Goal: Task Accomplishment & Management: Complete application form

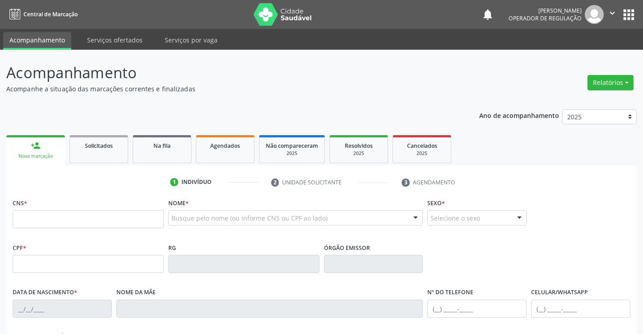
click at [50, 223] on input "text" at bounding box center [88, 219] width 151 height 18
type input "706 8072 1788 0927"
type input "2092738798"
type input "[DATE]"
type input "[PHONE_NUMBER]"
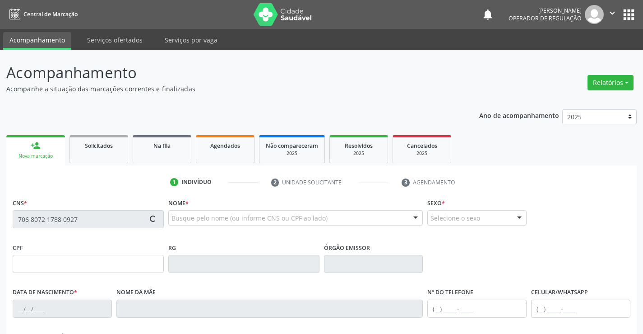
type input "S/N"
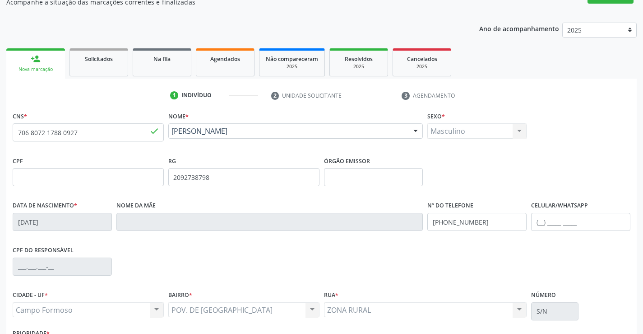
scroll to position [90, 0]
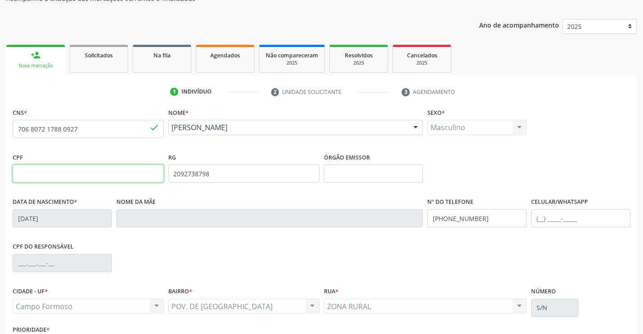
click at [56, 173] on input "text" at bounding box center [88, 173] width 151 height 18
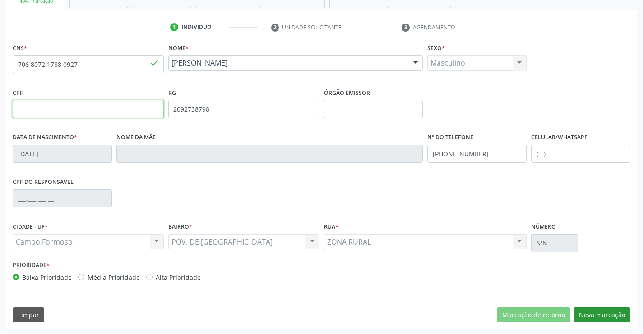
scroll to position [156, 0]
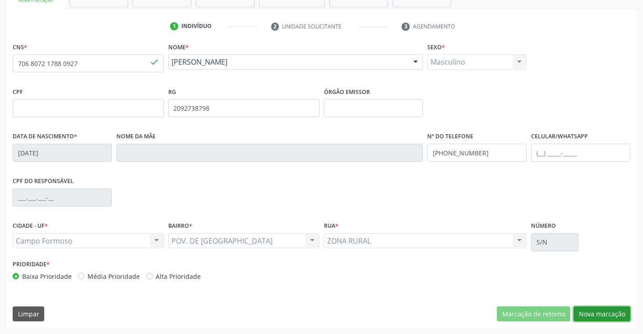
click at [607, 313] on button "Nova marcação" at bounding box center [602, 313] width 57 height 15
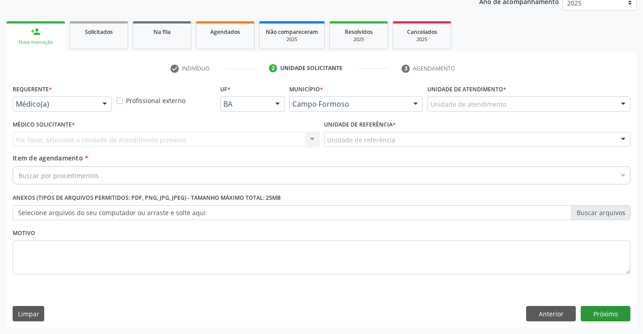
scroll to position [114, 0]
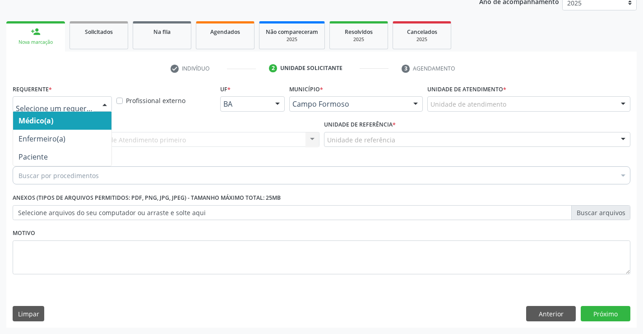
drag, startPoint x: 104, startPoint y: 100, endPoint x: 83, endPoint y: 137, distance: 43.1
click at [104, 100] on div at bounding box center [105, 104] width 14 height 15
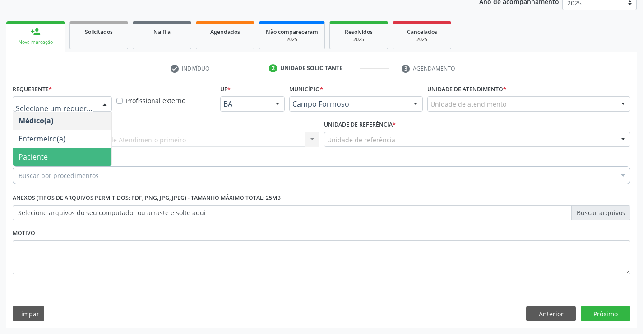
click at [72, 154] on span "Paciente" at bounding box center [62, 157] width 98 height 18
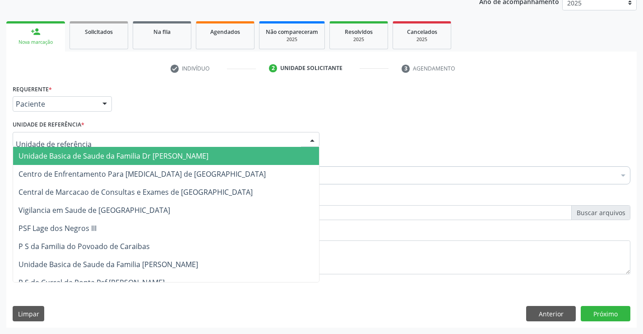
click at [84, 142] on div at bounding box center [166, 139] width 307 height 15
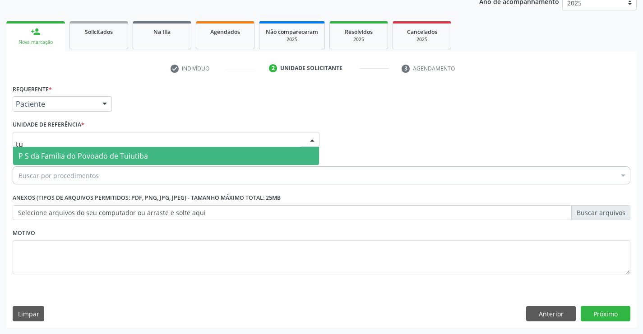
type input "tui"
click at [85, 152] on span "P S da Familia do Povoado de Tuiutiba" at bounding box center [84, 156] width 130 height 10
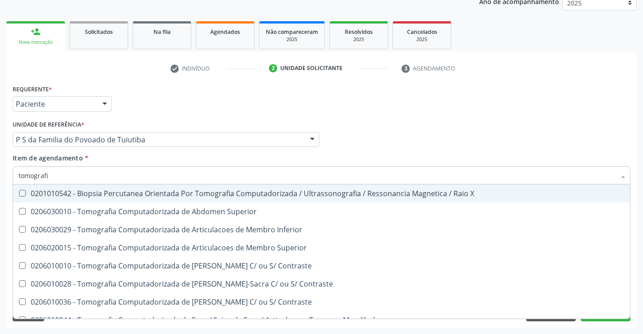
type input "tomografia"
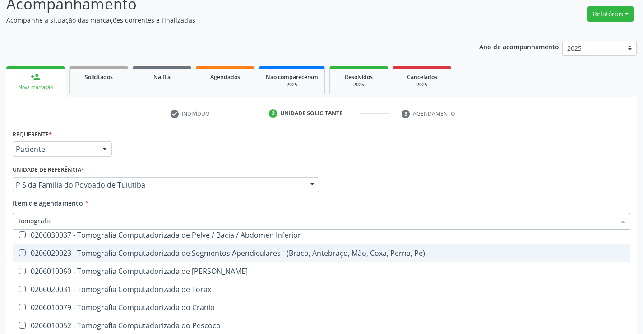
scroll to position [155, 0]
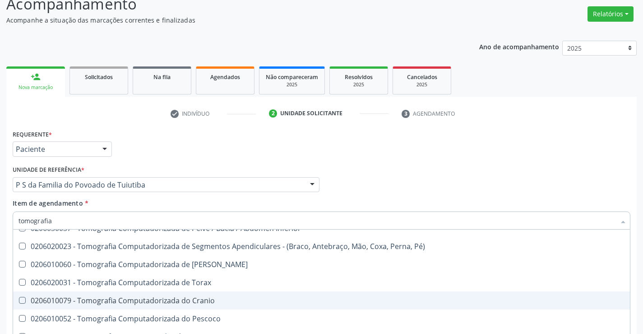
click at [173, 302] on div "0206010079 - Tomografia Computadorizada do Cranio" at bounding box center [322, 300] width 606 height 7
checkbox Cranio "true"
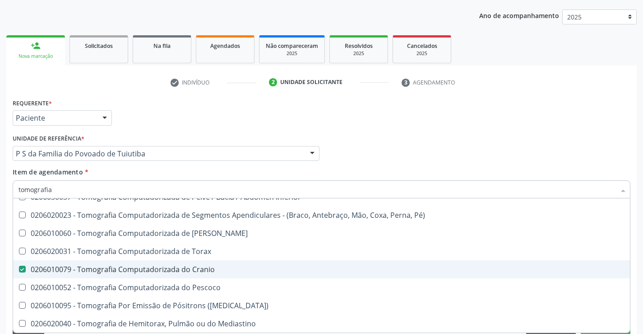
scroll to position [114, 0]
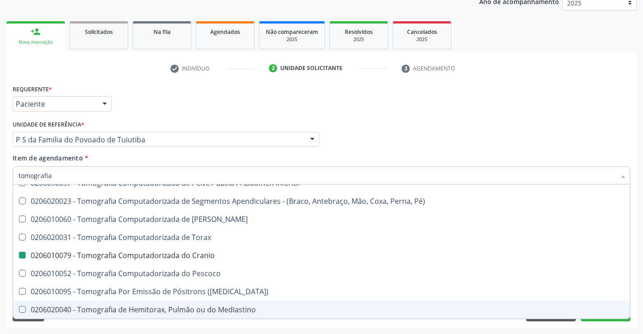
click at [289, 327] on div "Acompanhamento Acompanhe a situação das marcações correntes e finalizadas Relat…" at bounding box center [321, 135] width 643 height 398
checkbox Superior "true"
checkbox Cranio "false"
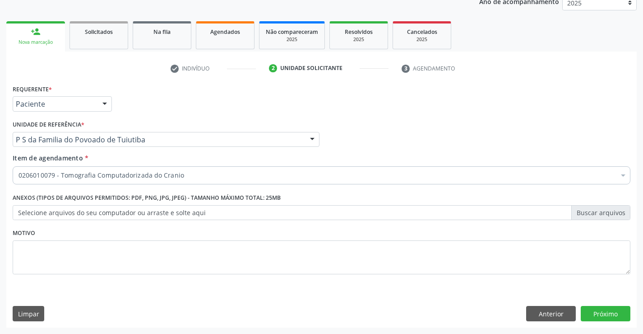
scroll to position [0, 0]
click at [607, 313] on button "Próximo" at bounding box center [606, 313] width 50 height 15
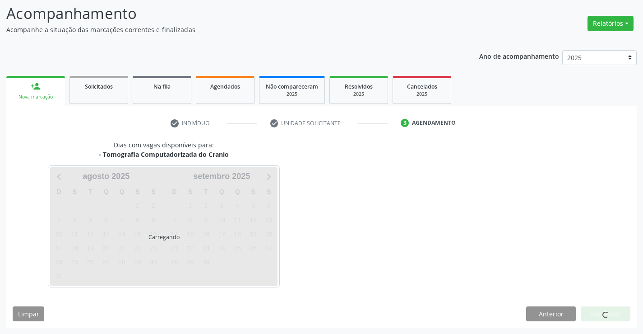
scroll to position [59, 0]
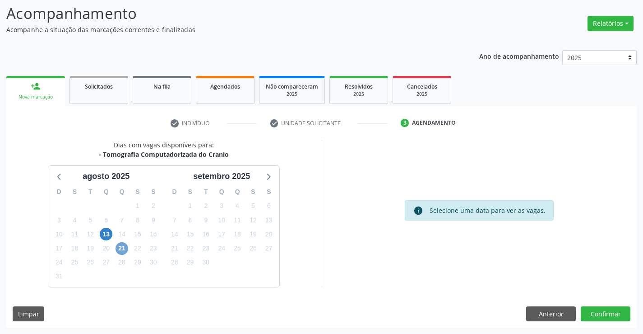
click at [120, 248] on span "21" at bounding box center [122, 248] width 13 height 13
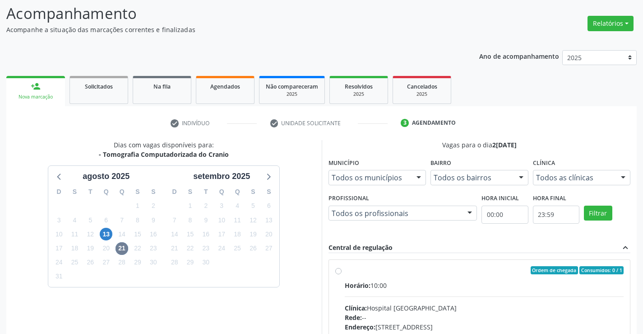
click at [345, 273] on label "Ordem de chegada Consumidos: 0 / 1 Horário: 10:00 Clínica: Hospital [GEOGRAPHIC…" at bounding box center [484, 335] width 279 height 139
click at [341, 273] on input "Ordem de chegada Consumidos: 0 / 1 Horário: 10:00 Clínica: Hospital [GEOGRAPHIC…" at bounding box center [338, 270] width 6 height 8
radio input "true"
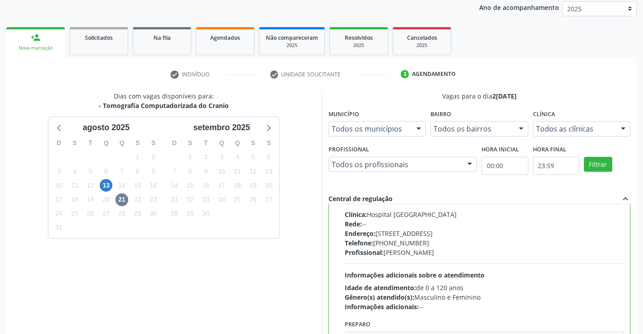
scroll to position [206, 0]
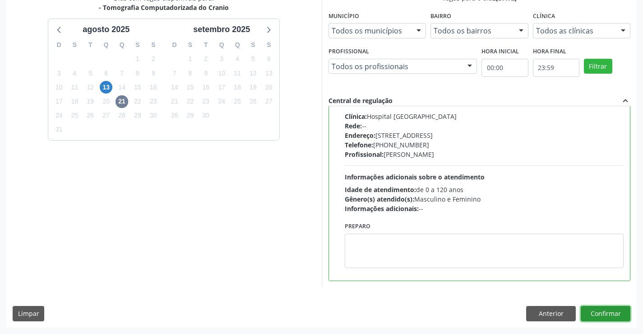
click at [601, 314] on button "Confirmar" at bounding box center [606, 313] width 50 height 15
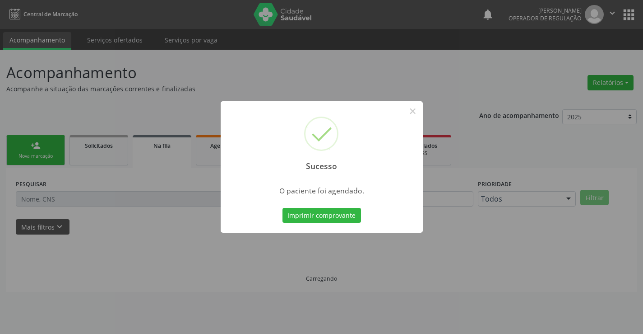
scroll to position [0, 0]
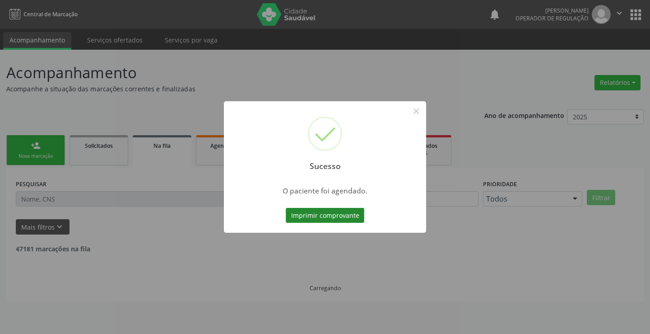
click at [337, 214] on button "Imprimir comprovante" at bounding box center [325, 215] width 79 height 15
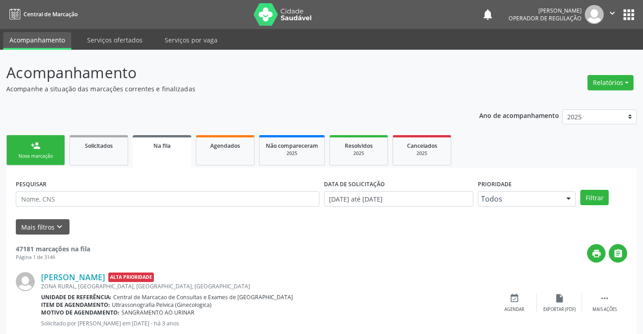
click at [50, 149] on link "person_add Nova marcação" at bounding box center [35, 150] width 59 height 30
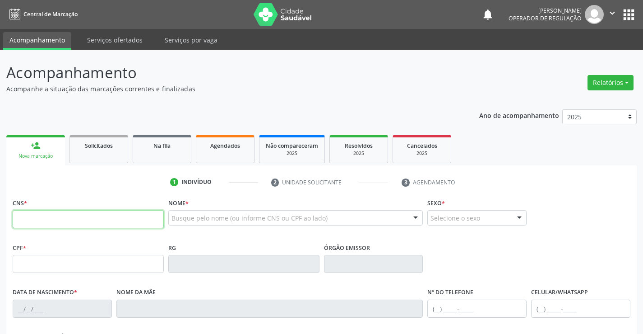
click at [69, 222] on input "text" at bounding box center [88, 219] width 151 height 18
type input "700 0040 3918 1608"
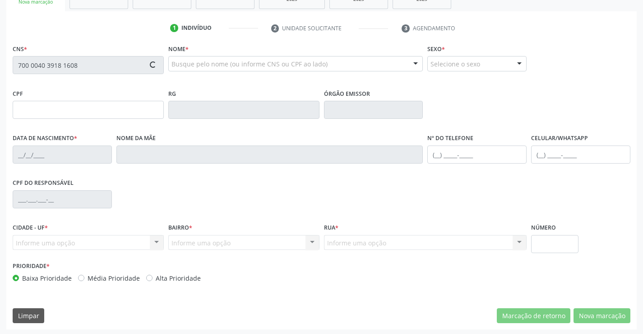
scroll to position [156, 0]
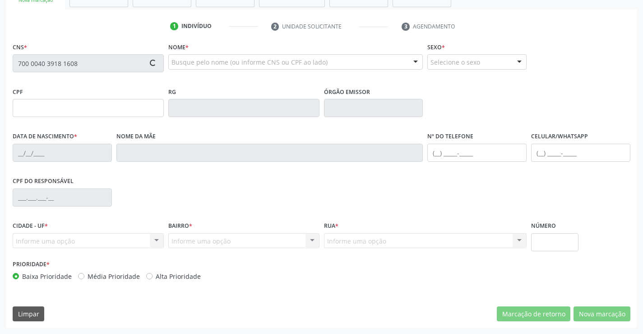
type input "0340455896"
type input "[DATE]"
type input "[PHONE_NUMBER]"
type input "S/N"
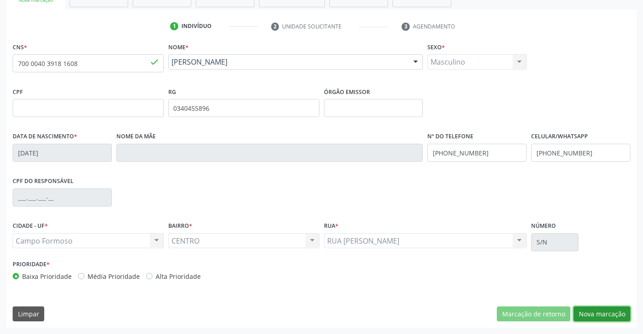
click at [594, 313] on button "Nova marcação" at bounding box center [602, 313] width 57 height 15
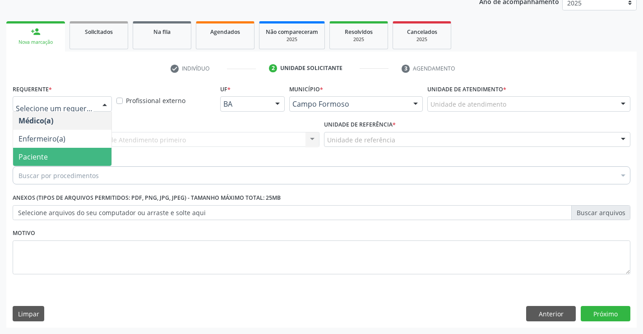
click at [75, 152] on span "Paciente" at bounding box center [62, 157] width 98 height 18
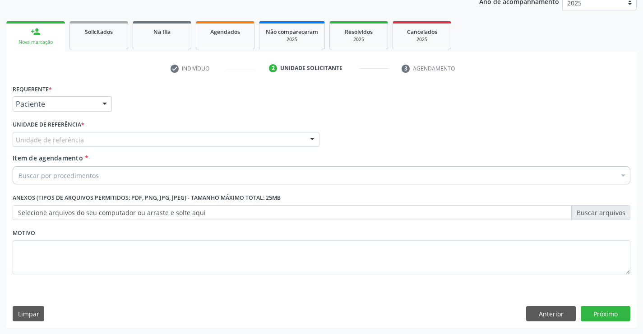
click at [95, 140] on div "Unidade de referência" at bounding box center [166, 139] width 307 height 15
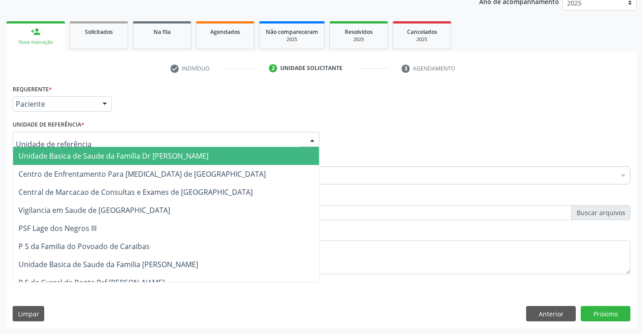
click at [112, 157] on span "Unidade Basica de Saude da Familia Dr [PERSON_NAME]" at bounding box center [114, 156] width 190 height 10
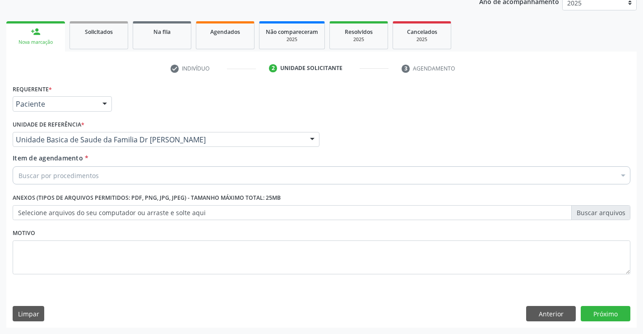
click at [113, 172] on div "Buscar por procedimentos" at bounding box center [322, 175] width 618 height 18
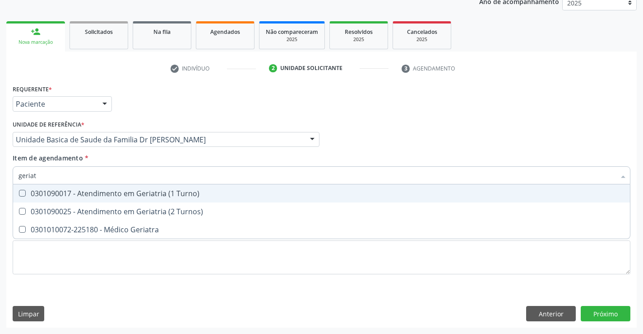
type input "geriatr"
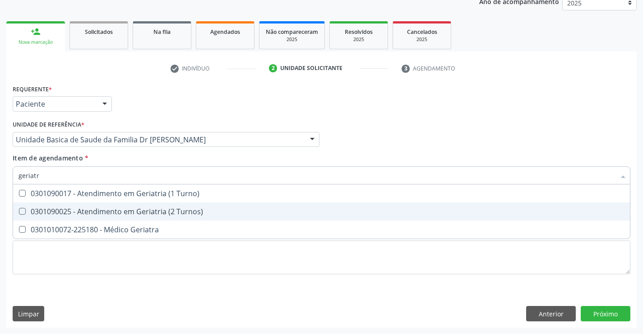
drag, startPoint x: 153, startPoint y: 219, endPoint x: 153, endPoint y: 228, distance: 9.5
click at [153, 221] on ul "Selecionar todos 0301090017 - Atendimento em Geriatria (1 Turno) 0301090025 - A…" at bounding box center [321, 211] width 617 height 54
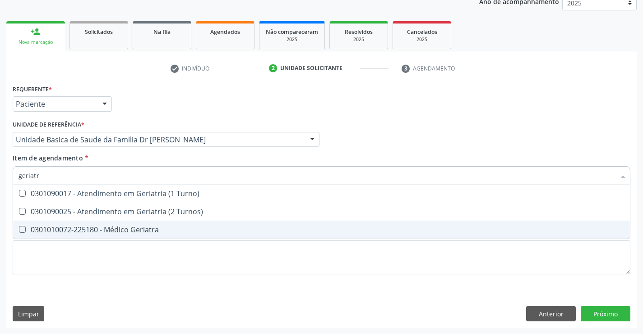
click at [153, 230] on div "0301010072-225180 - Médico Geriatra" at bounding box center [322, 229] width 606 height 7
checkbox Geriatra "true"
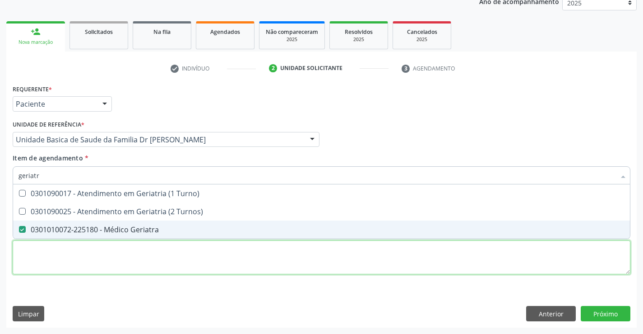
click at [154, 261] on div "Requerente * Paciente Médico(a) Enfermeiro(a) Paciente Nenhum resultado encontr…" at bounding box center [322, 184] width 618 height 205
checkbox Turnos\) "true"
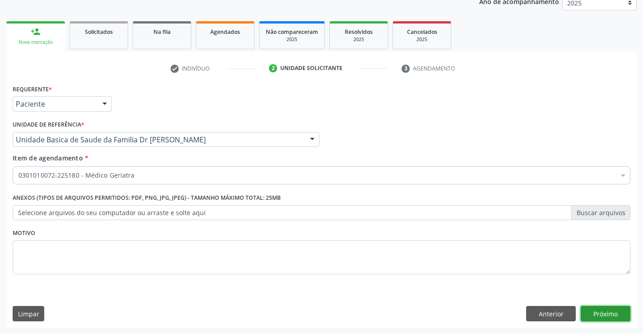
click at [605, 311] on button "Próximo" at bounding box center [606, 313] width 50 height 15
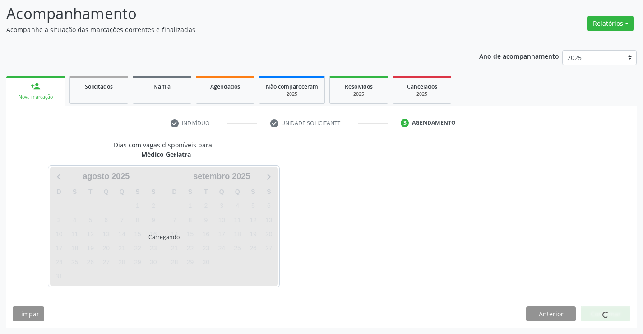
scroll to position [59, 0]
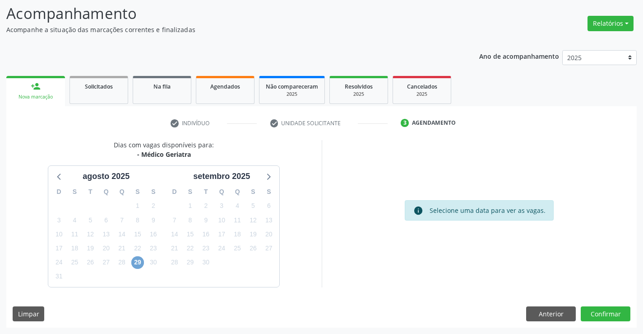
click at [140, 261] on span "29" at bounding box center [137, 262] width 13 height 13
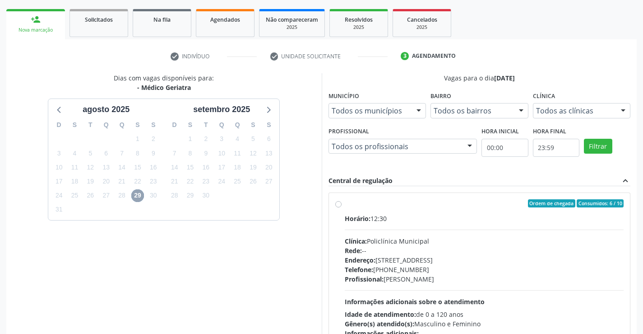
scroll to position [149, 0]
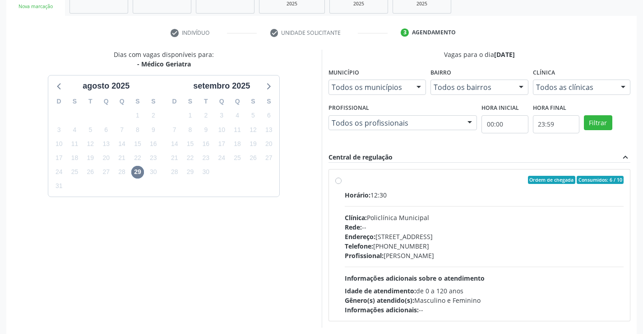
drag, startPoint x: 336, startPoint y: 177, endPoint x: 417, endPoint y: 247, distance: 106.3
click at [345, 178] on label "Ordem de chegada Consumidos: 6 / 10 Horário: 12:30 Clínica: Policlínica Municip…" at bounding box center [484, 245] width 279 height 139
click at [336, 178] on input "Ordem de chegada Consumidos: 6 / 10 Horário: 12:30 Clínica: Policlínica Municip…" at bounding box center [338, 180] width 6 height 8
radio input "true"
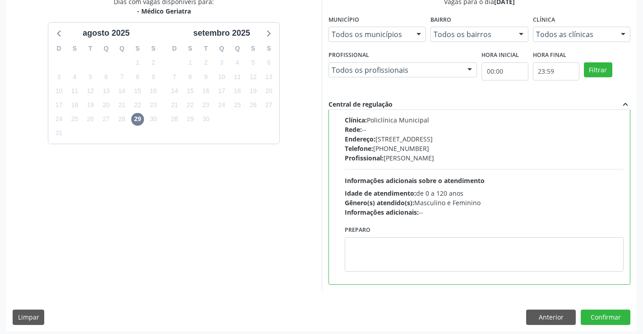
scroll to position [206, 0]
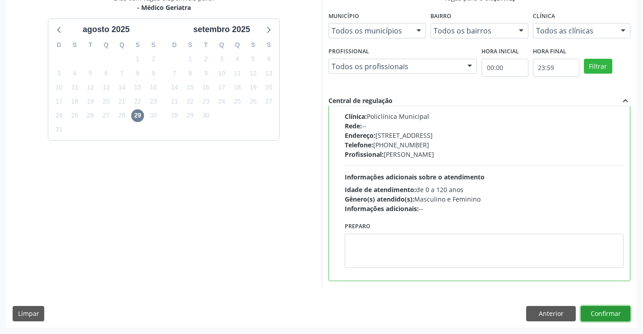
click at [603, 312] on button "Confirmar" at bounding box center [606, 313] width 50 height 15
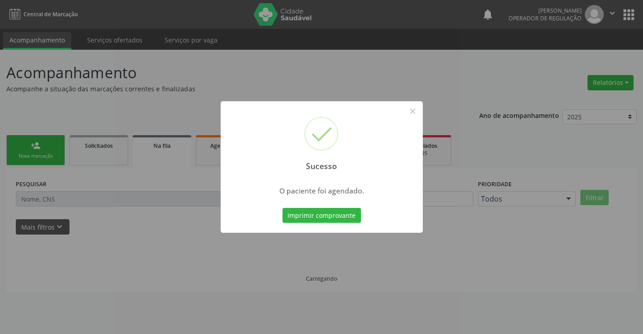
scroll to position [0, 0]
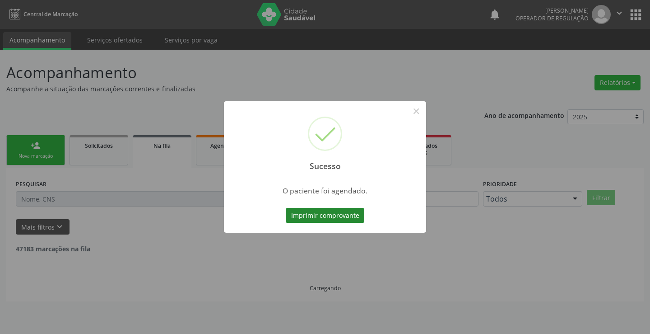
click at [331, 214] on button "Imprimir comprovante" at bounding box center [325, 215] width 79 height 15
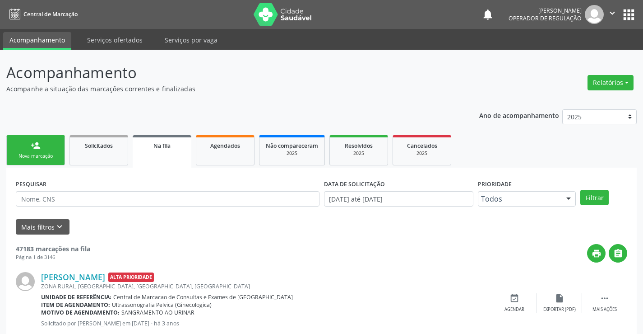
click at [55, 158] on div "Nova marcação" at bounding box center [35, 156] width 45 height 7
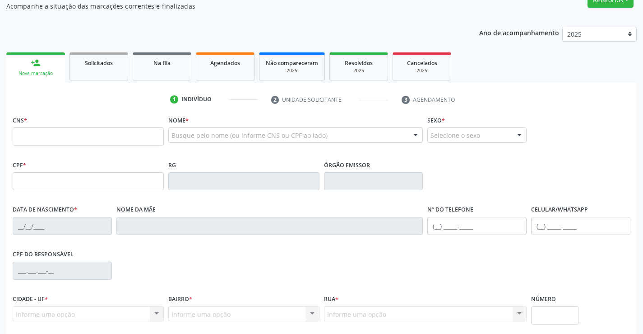
scroll to position [135, 0]
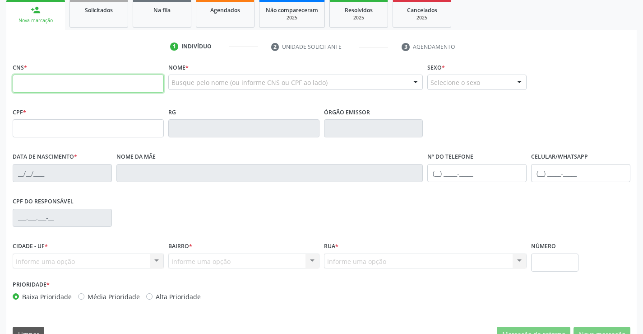
click at [49, 92] on input "text" at bounding box center [88, 83] width 151 height 18
type input "702 6062 4299 3746"
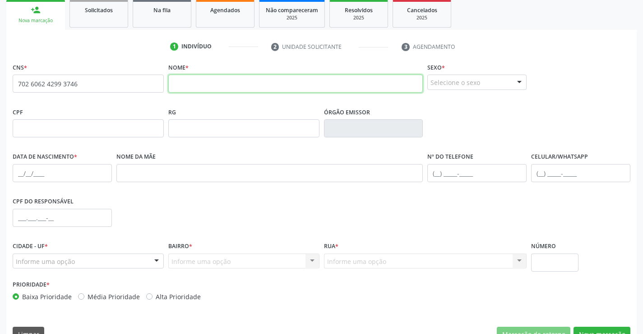
click at [216, 87] on input "text" at bounding box center [295, 83] width 255 height 18
type input "[PERSON_NAME]"
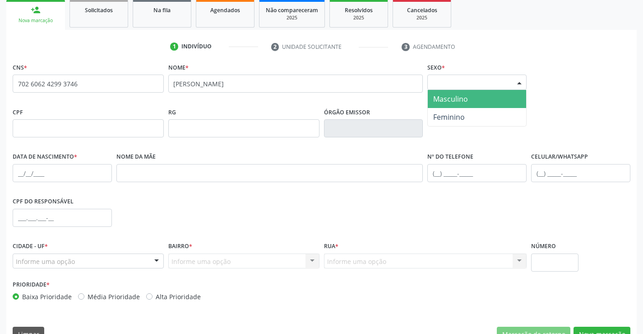
click at [516, 80] on div at bounding box center [520, 82] width 14 height 15
click at [466, 97] on span "Masculino" at bounding box center [450, 99] width 35 height 10
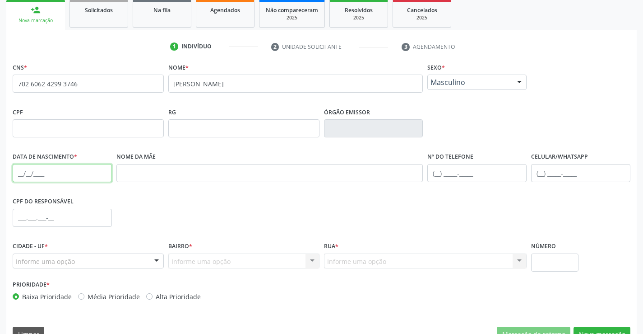
click at [39, 176] on input "text" at bounding box center [62, 173] width 99 height 18
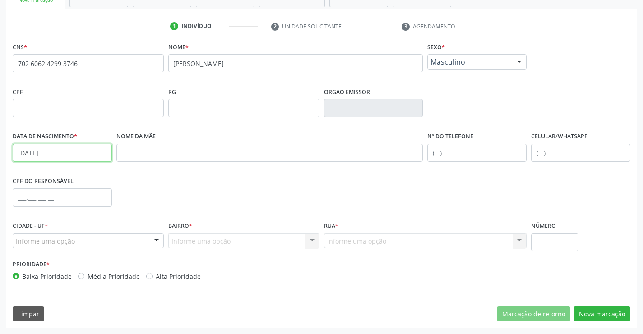
type input "[DATE]"
click at [156, 240] on div at bounding box center [157, 240] width 14 height 15
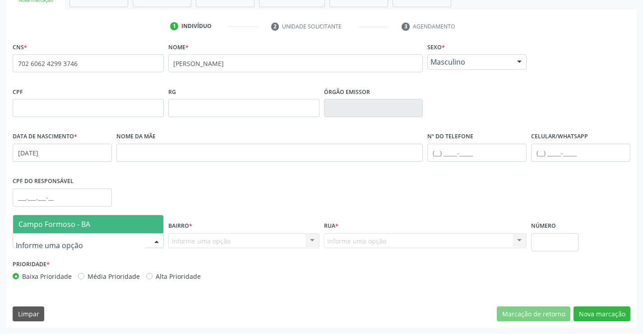
click at [130, 219] on span "Campo Formoso - BA" at bounding box center [88, 224] width 150 height 18
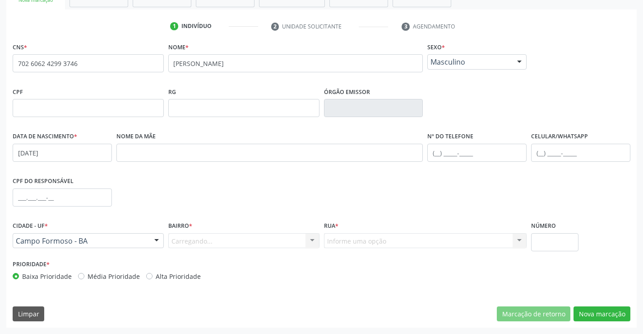
click at [291, 240] on div "Carregando... Nenhum resultado encontrado para: " " Nenhuma opção encontrada. D…" at bounding box center [243, 240] width 151 height 15
click at [313, 240] on div at bounding box center [313, 240] width 14 height 15
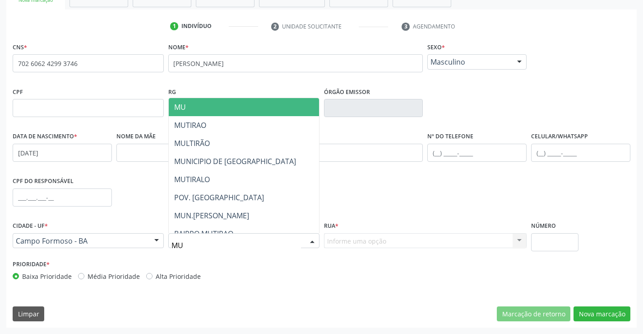
type input "MUT"
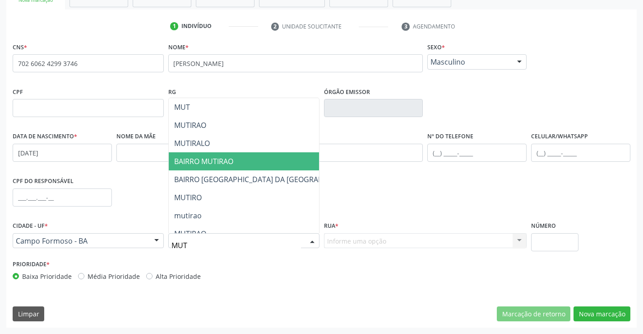
click at [238, 161] on span "BAIRRO MUTIRAO" at bounding box center [266, 161] width 195 height 18
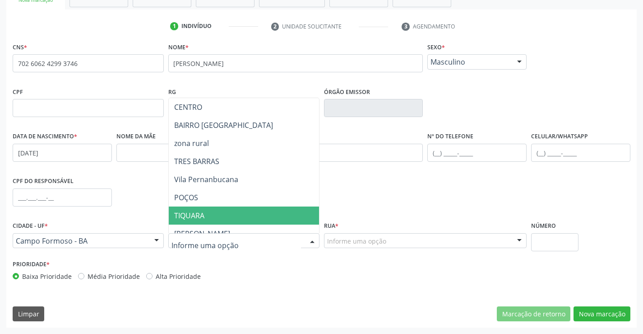
drag, startPoint x: 277, startPoint y: 246, endPoint x: 399, endPoint y: 265, distance: 122.9
click at [290, 248] on div at bounding box center [243, 240] width 151 height 15
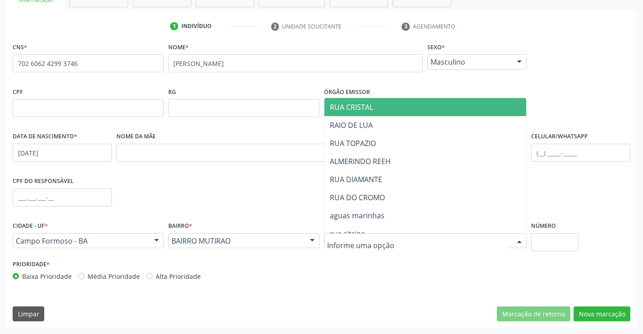
click at [392, 242] on div at bounding box center [425, 240] width 203 height 15
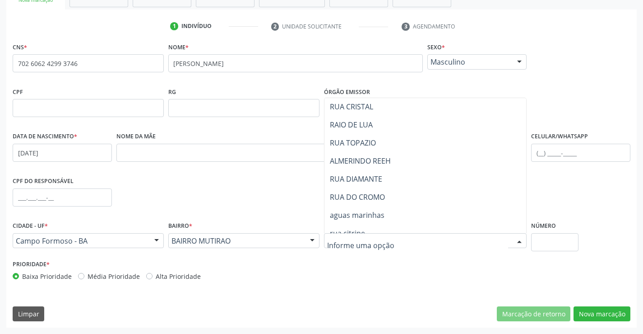
scroll to position [0, 0]
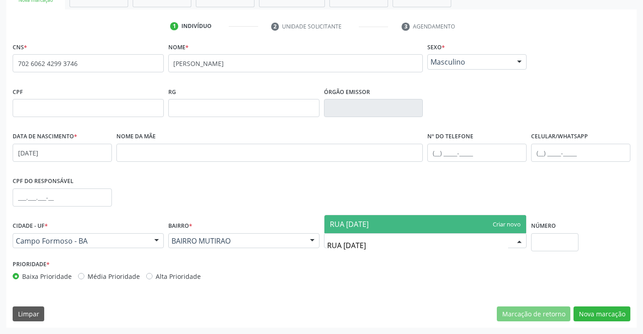
type input "RUA 1[DATE]"
click at [401, 221] on span "RUA 1[DATE]" at bounding box center [426, 224] width 202 height 18
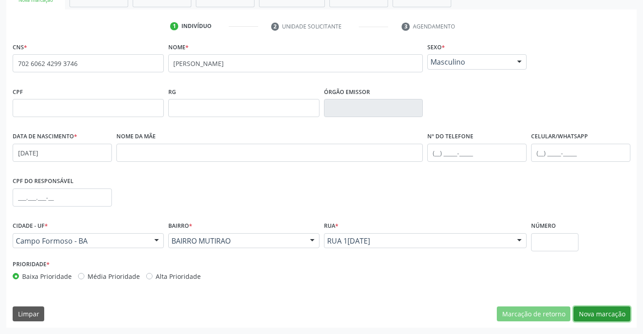
click at [601, 312] on button "Nova marcação" at bounding box center [602, 313] width 57 height 15
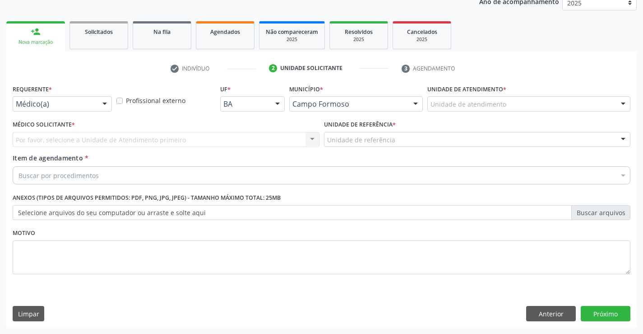
scroll to position [114, 0]
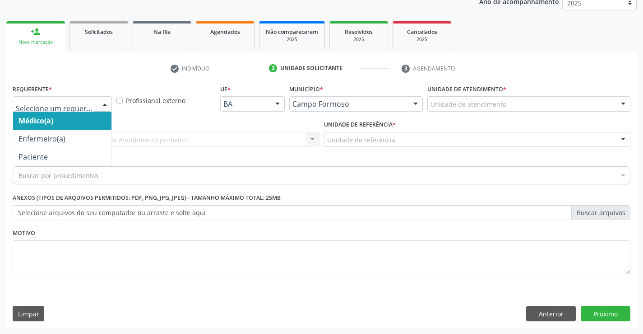
click at [99, 103] on div at bounding box center [105, 104] width 14 height 15
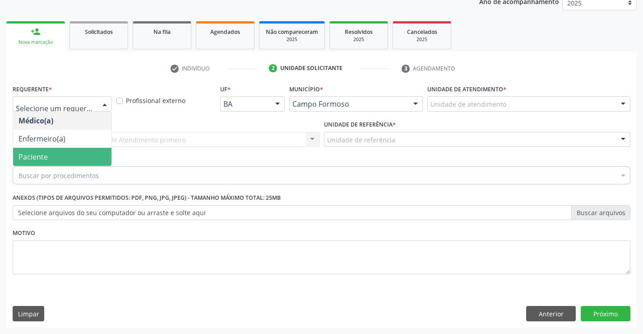
click at [79, 155] on span "Paciente" at bounding box center [62, 157] width 98 height 18
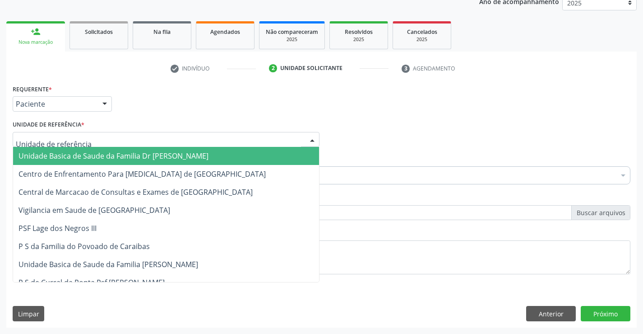
click at [90, 135] on div at bounding box center [166, 139] width 307 height 15
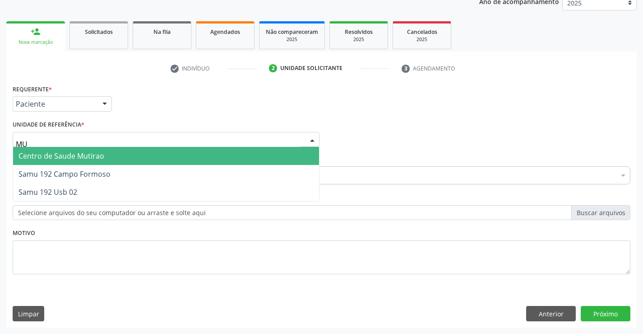
type input "MUT"
click at [105, 159] on span "Centro de Saude Mutirao" at bounding box center [166, 156] width 306 height 18
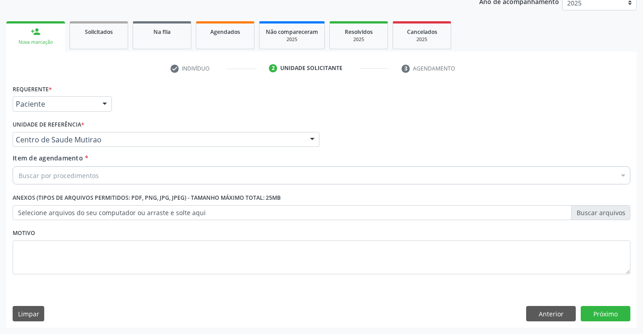
click at [102, 175] on div "Buscar por procedimentos" at bounding box center [322, 175] width 618 height 18
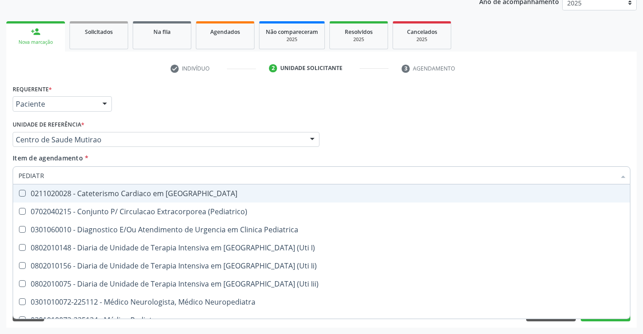
type input "PEDIATRA"
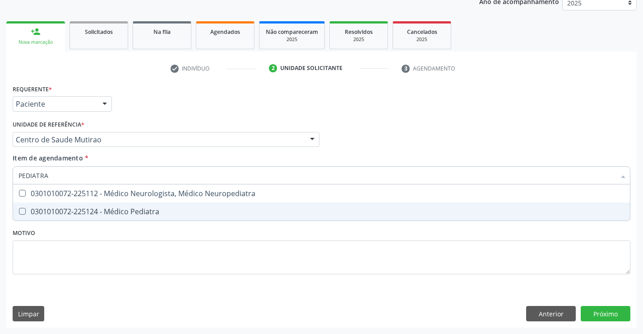
click at [115, 210] on div "0301010072-225124 - Médico Pediatra" at bounding box center [322, 211] width 606 height 7
checkbox Pediatra "true"
click at [145, 266] on div "Requerente * Paciente Médico(a) Enfermeiro(a) Paciente Nenhum resultado encontr…" at bounding box center [322, 184] width 618 height 205
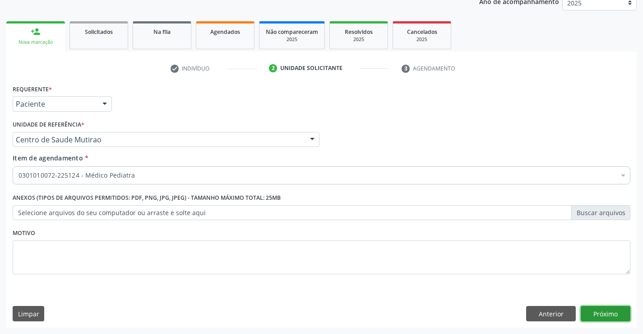
click at [601, 313] on button "Próximo" at bounding box center [606, 313] width 50 height 15
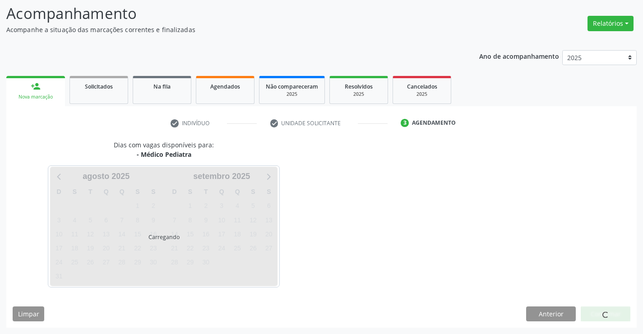
scroll to position [59, 0]
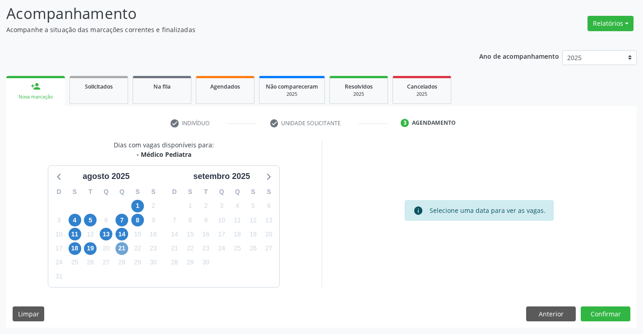
click at [121, 247] on span "21" at bounding box center [122, 248] width 13 height 13
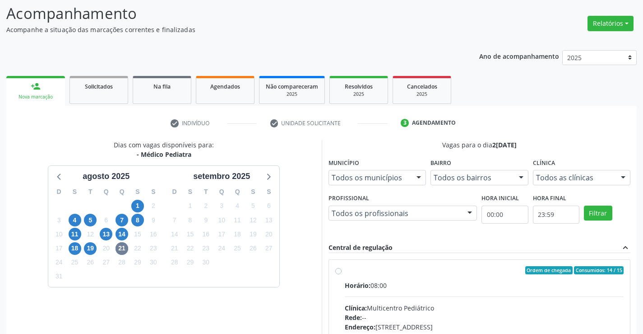
click at [345, 272] on label "Ordem de chegada Consumidos: 14 / 15 Horário: 08:00 Clínica: Multicentro Pediát…" at bounding box center [484, 335] width 279 height 139
click at [340, 272] on input "Ordem de chegada Consumidos: 14 / 15 Horário: 08:00 Clínica: Multicentro Pediát…" at bounding box center [338, 270] width 6 height 8
radio input "true"
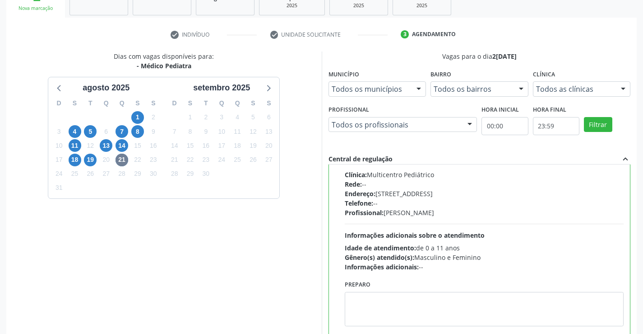
scroll to position [206, 0]
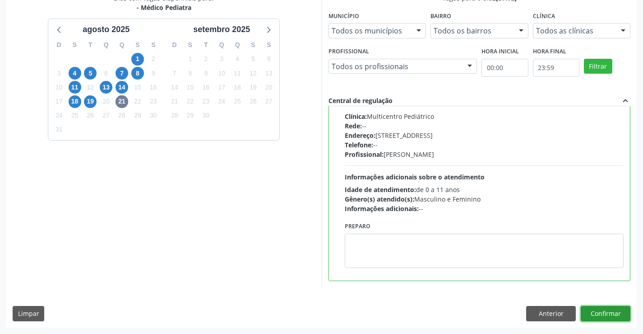
click at [598, 312] on button "Confirmar" at bounding box center [606, 313] width 50 height 15
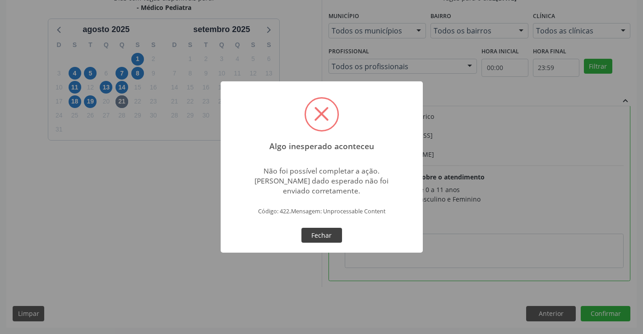
click at [319, 237] on button "Fechar" at bounding box center [322, 235] width 41 height 15
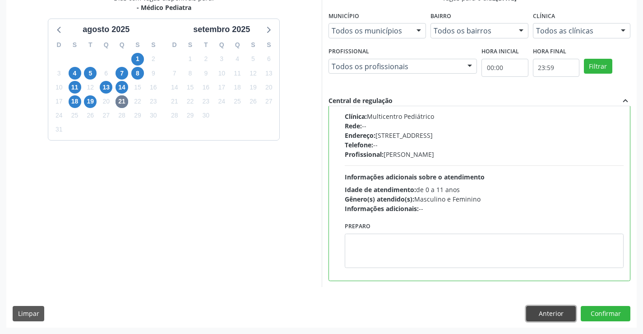
click at [546, 316] on button "Anterior" at bounding box center [551, 313] width 50 height 15
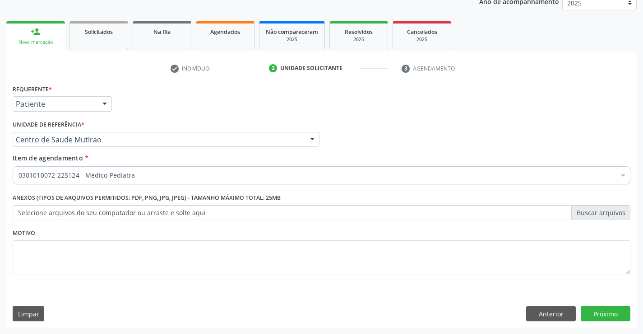
scroll to position [114, 0]
click at [546, 316] on button "Anterior" at bounding box center [551, 313] width 50 height 15
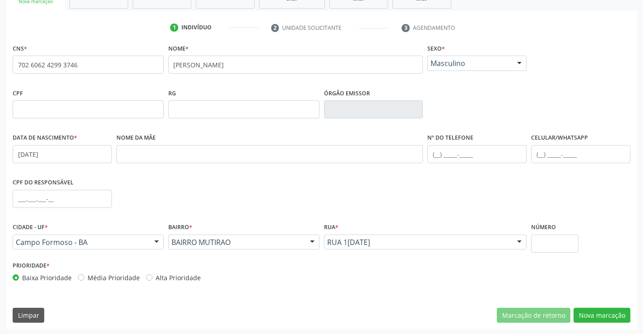
scroll to position [156, 0]
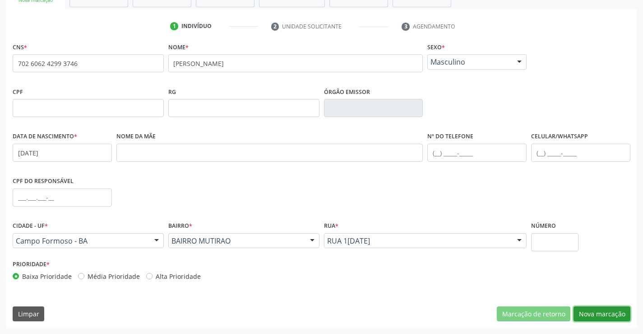
click at [608, 313] on button "Nova marcação" at bounding box center [602, 313] width 57 height 15
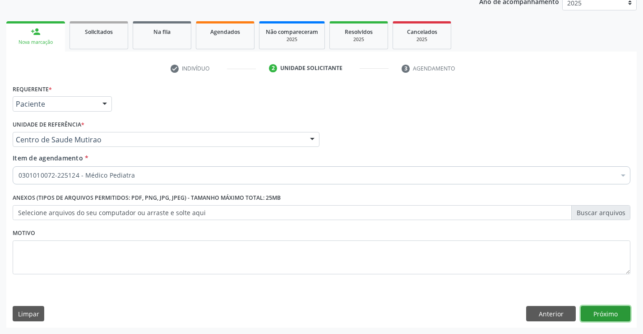
click at [606, 310] on button "Próximo" at bounding box center [606, 313] width 50 height 15
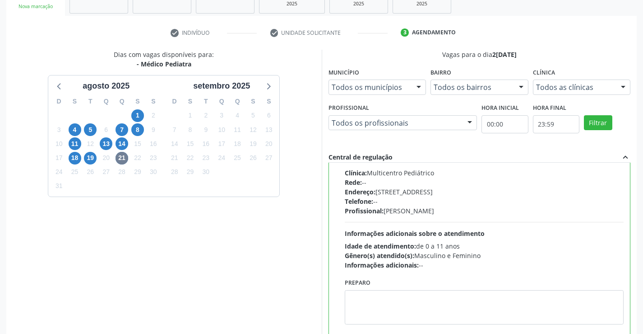
scroll to position [206, 0]
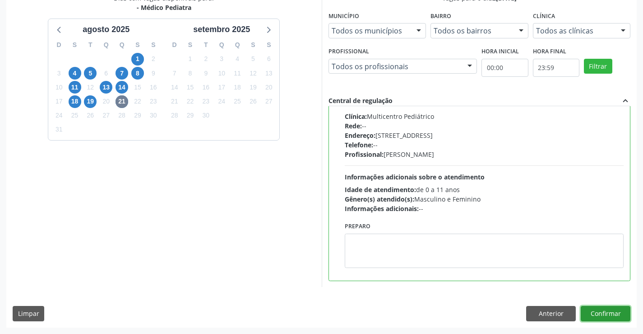
click at [614, 310] on button "Confirmar" at bounding box center [606, 313] width 50 height 15
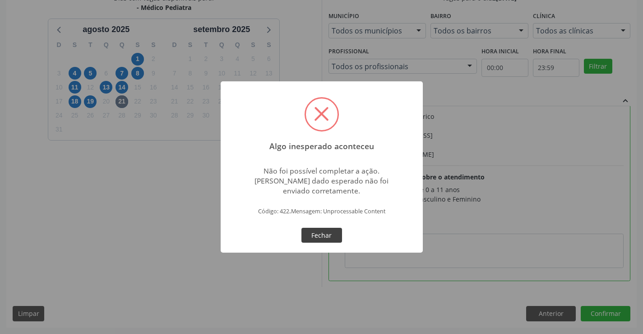
click at [330, 233] on button "Fechar" at bounding box center [322, 235] width 41 height 15
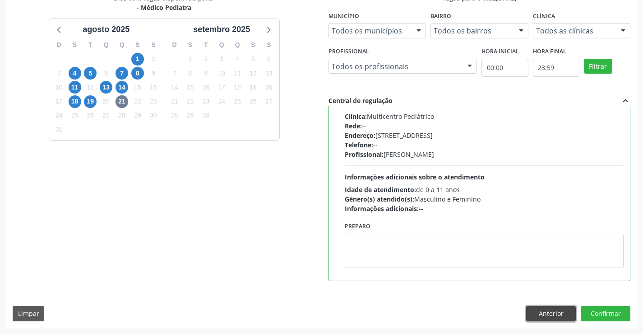
click at [542, 315] on button "Anterior" at bounding box center [551, 313] width 50 height 15
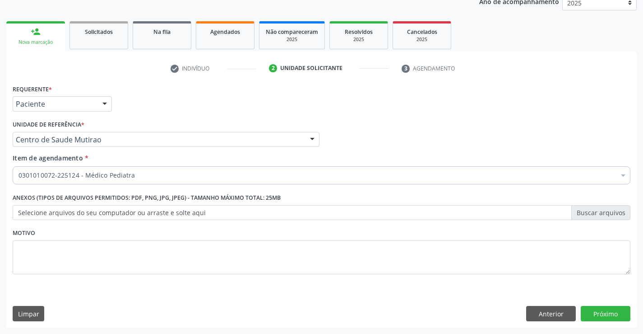
scroll to position [114, 0]
click at [542, 315] on button "Anterior" at bounding box center [551, 313] width 50 height 15
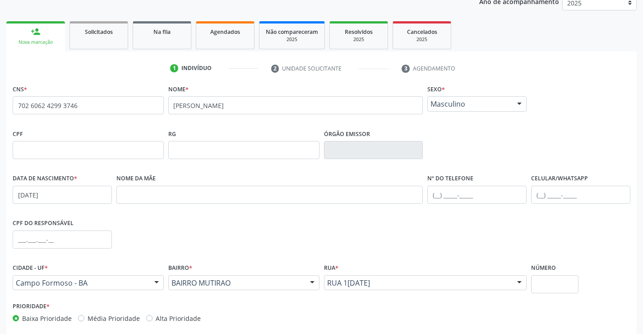
scroll to position [156, 0]
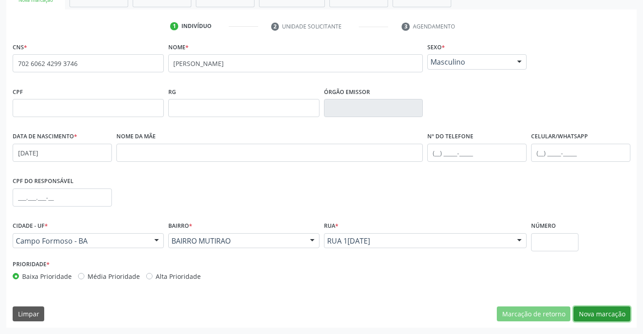
click at [597, 315] on button "Nova marcação" at bounding box center [602, 313] width 57 height 15
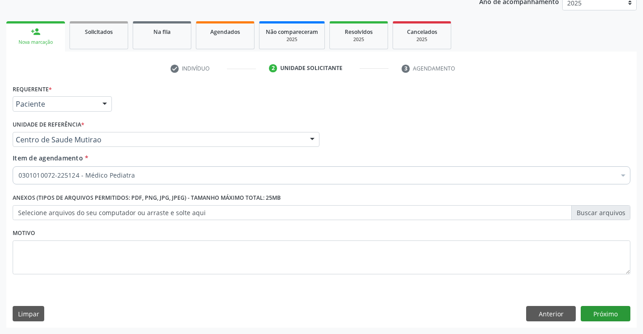
scroll to position [114, 0]
click at [607, 313] on button "Próximo" at bounding box center [606, 313] width 50 height 15
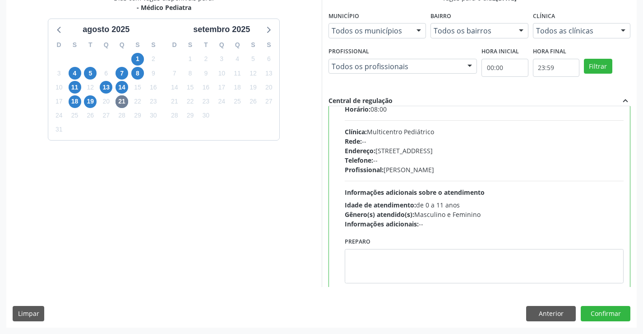
scroll to position [45, 0]
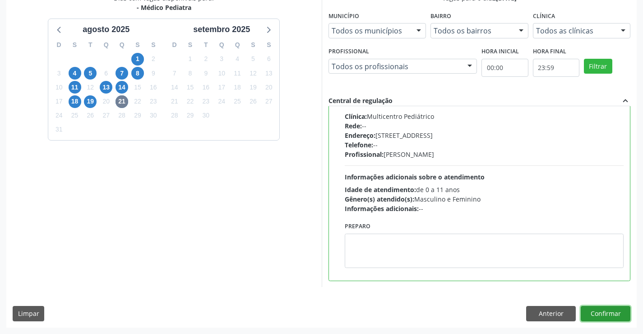
click at [598, 309] on button "Confirmar" at bounding box center [606, 313] width 50 height 15
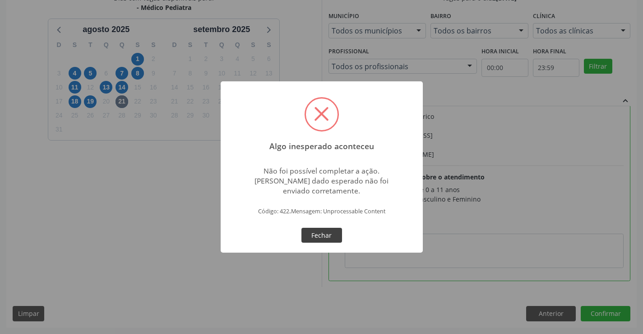
click at [316, 233] on button "Fechar" at bounding box center [322, 235] width 41 height 15
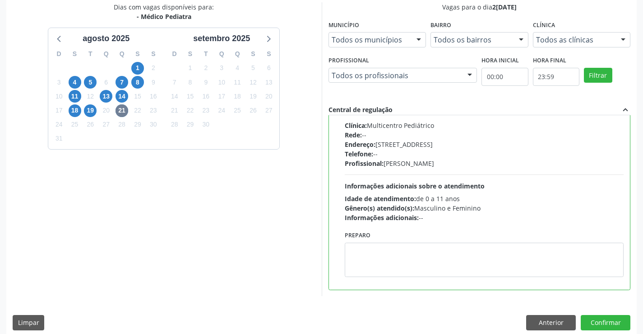
scroll to position [206, 0]
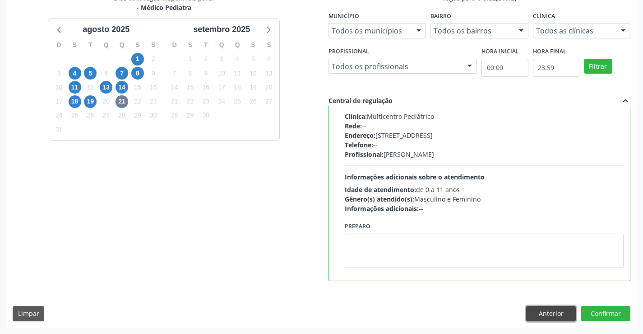
click at [541, 311] on button "Anterior" at bounding box center [551, 313] width 50 height 15
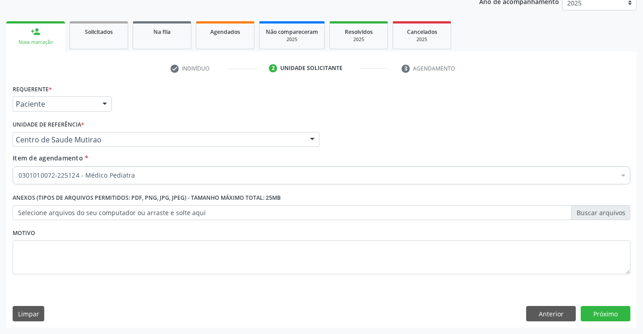
scroll to position [114, 0]
click at [538, 312] on button "Anterior" at bounding box center [551, 313] width 50 height 15
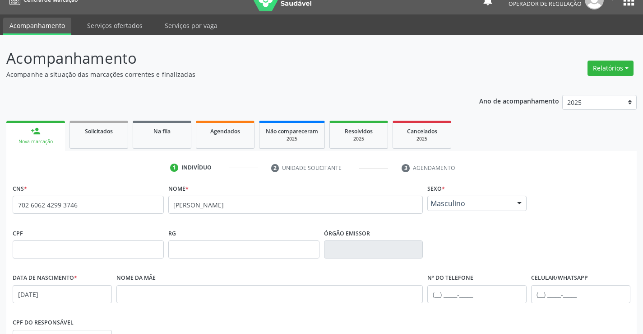
scroll to position [0, 0]
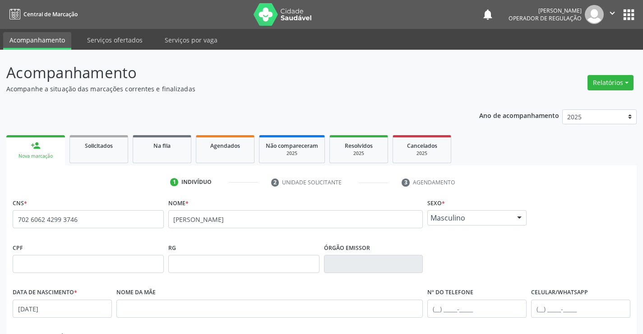
click at [612, 14] on icon "" at bounding box center [613, 13] width 10 height 10
click at [571, 55] on link "Sair" at bounding box center [590, 55] width 62 height 13
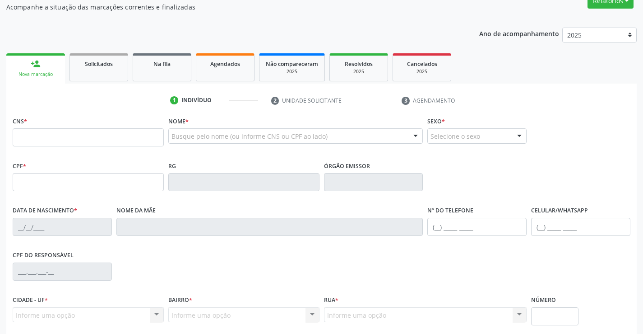
scroll to position [90, 0]
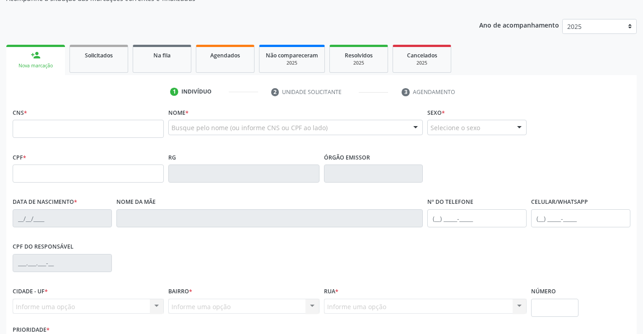
click at [75, 128] on input "text" at bounding box center [88, 129] width 151 height 18
type input "702 6062 4299 3746"
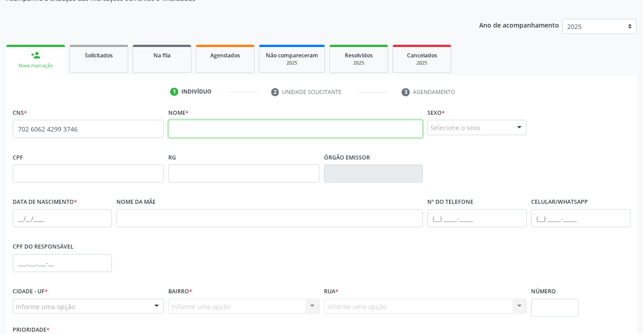
click at [229, 127] on input "text" at bounding box center [295, 129] width 255 height 18
type input "[PERSON_NAME]"
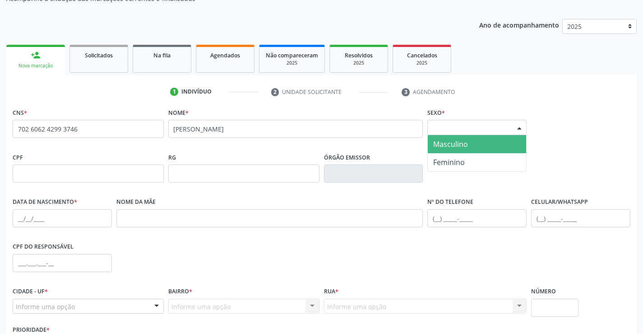
click at [522, 125] on div at bounding box center [520, 127] width 14 height 15
click at [466, 144] on span "Masculino" at bounding box center [450, 144] width 35 height 10
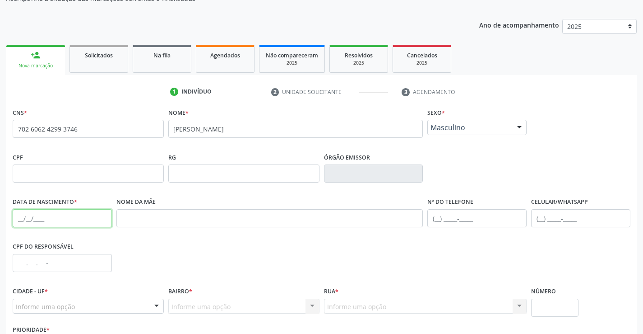
click at [32, 220] on input "text" at bounding box center [62, 218] width 99 height 18
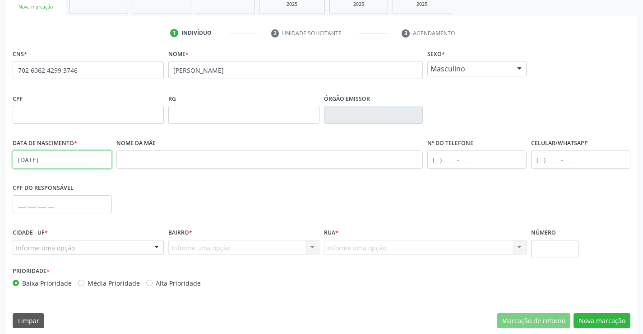
scroll to position [156, 0]
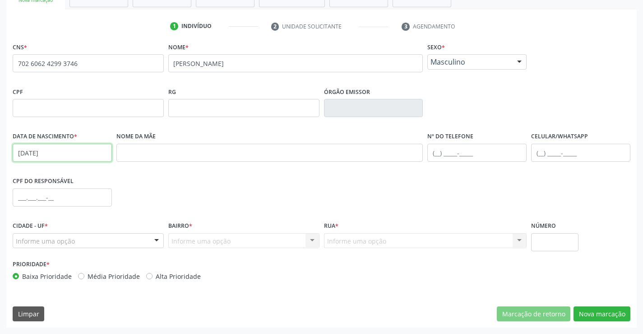
type input "[DATE]"
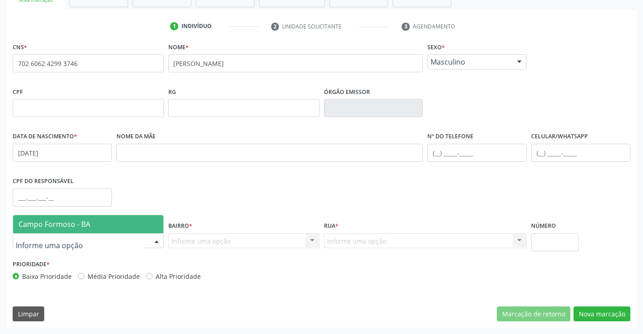
drag, startPoint x: 157, startPoint y: 242, endPoint x: 128, endPoint y: 231, distance: 30.9
click at [154, 242] on div at bounding box center [157, 240] width 14 height 15
click at [121, 225] on span "Campo Formoso - BA" at bounding box center [88, 224] width 150 height 18
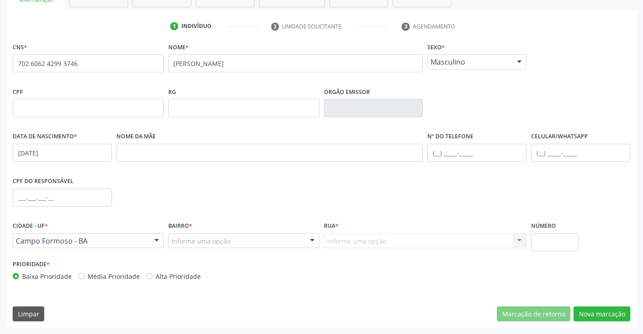
click at [312, 239] on div at bounding box center [313, 240] width 14 height 15
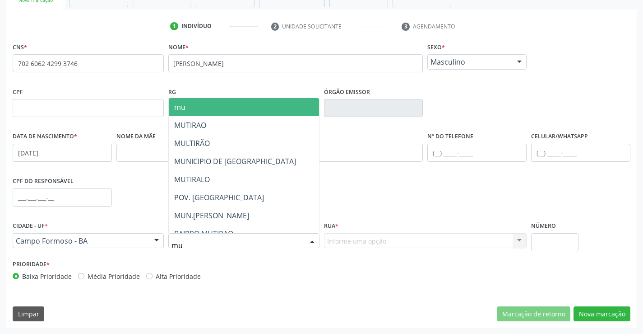
type input "mut"
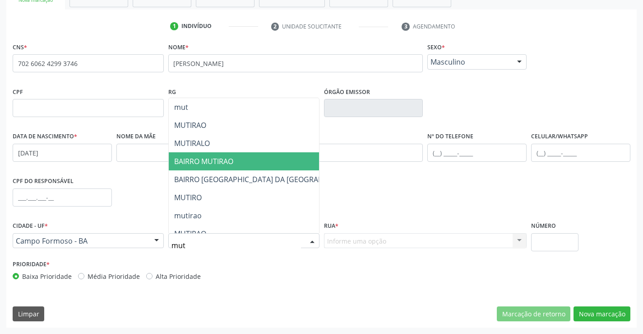
drag, startPoint x: 231, startPoint y: 161, endPoint x: 263, endPoint y: 187, distance: 41.7
click at [231, 161] on span "BAIRRO MUTIRAO" at bounding box center [203, 161] width 59 height 10
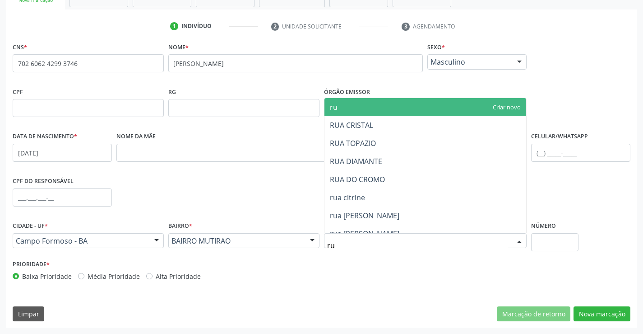
type input "r"
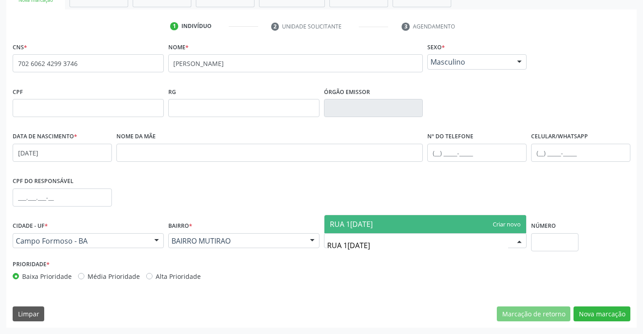
type input "RUA 1[DATE]"
click at [407, 223] on span "RUA 1[DATE]" at bounding box center [426, 224] width 202 height 18
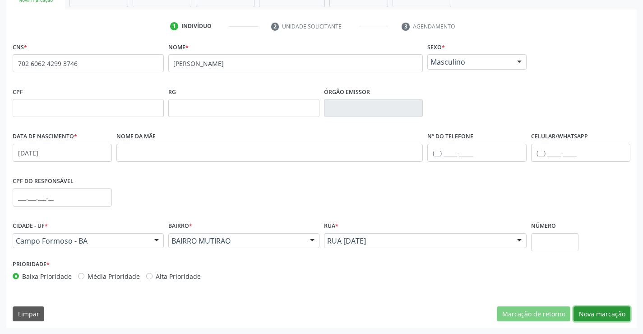
click at [608, 310] on button "Nova marcação" at bounding box center [602, 313] width 57 height 15
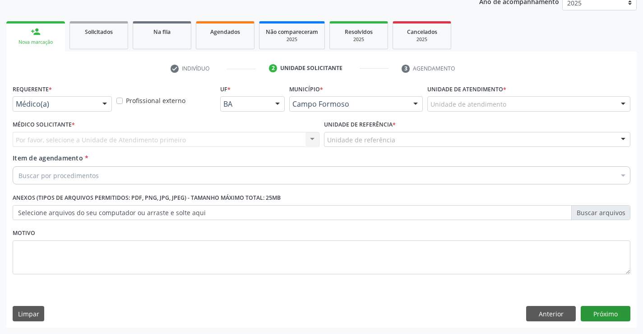
scroll to position [114, 0]
click at [609, 311] on button "Próximo" at bounding box center [606, 313] width 50 height 15
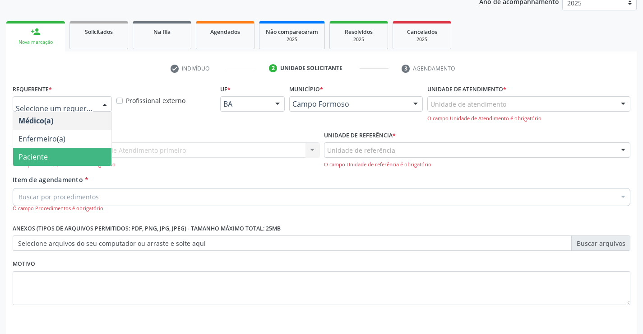
drag, startPoint x: 70, startPoint y: 157, endPoint x: 74, endPoint y: 147, distance: 10.9
click at [70, 157] on span "Paciente" at bounding box center [62, 157] width 98 height 18
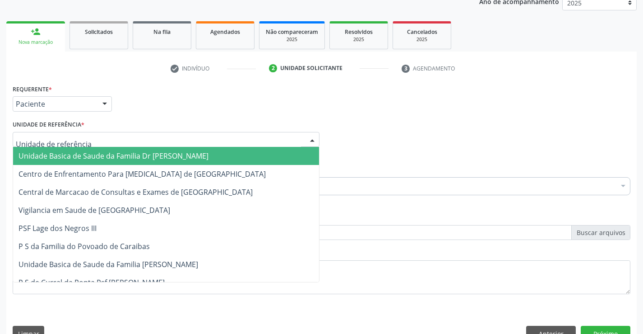
click at [93, 141] on div at bounding box center [166, 139] width 307 height 15
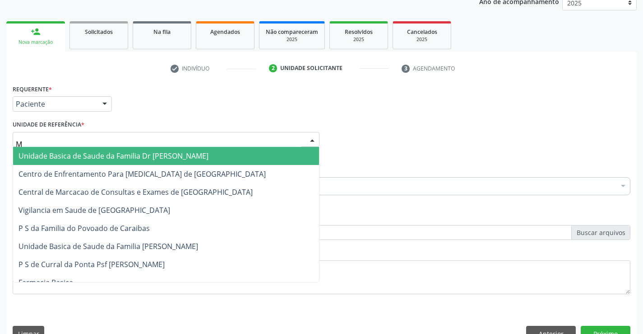
type input "MU"
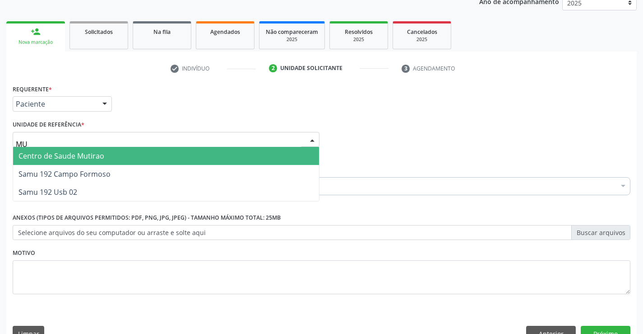
click at [93, 155] on span "Centro de Saude Mutirao" at bounding box center [62, 156] width 86 height 10
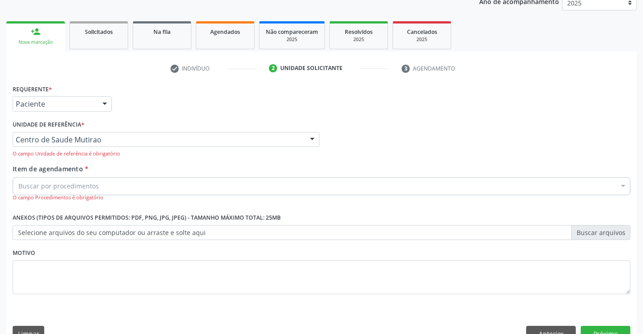
click at [120, 188] on div "Buscar por procedimentos" at bounding box center [322, 186] width 618 height 18
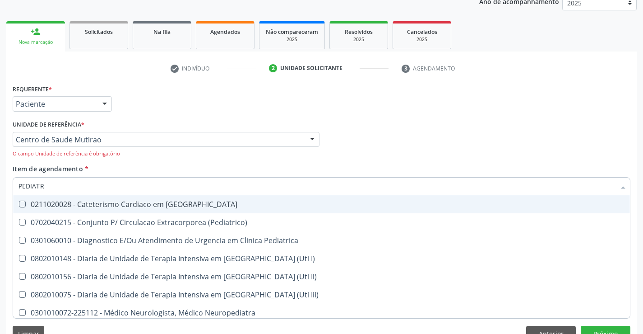
type input "PEDIATRA"
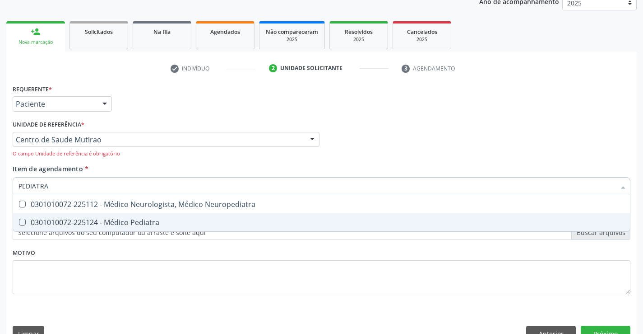
click at [130, 220] on div "0301010072-225124 - Médico Pediatra" at bounding box center [322, 222] width 606 height 7
checkbox Pediatra "true"
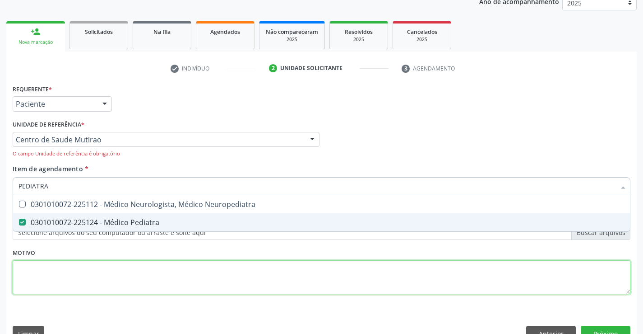
click at [233, 275] on div "Requerente * Paciente Médico(a) Enfermeiro(a) Paciente Nenhum resultado encontr…" at bounding box center [322, 194] width 618 height 224
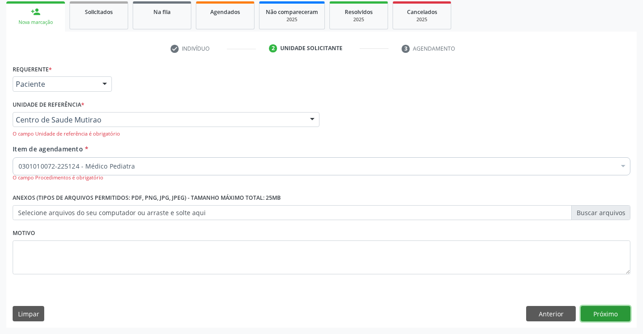
click at [613, 316] on button "Próximo" at bounding box center [606, 313] width 50 height 15
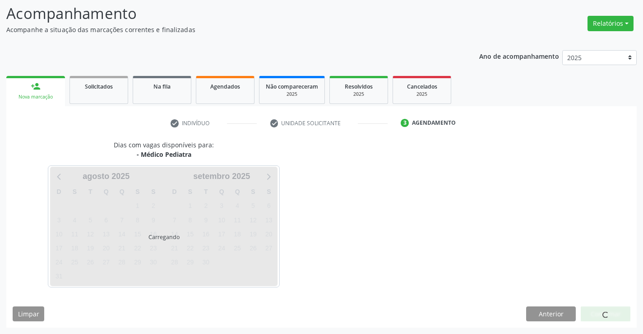
scroll to position [59, 0]
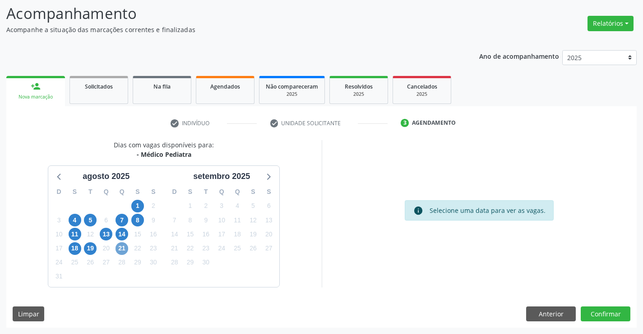
click at [118, 250] on span "21" at bounding box center [122, 248] width 13 height 13
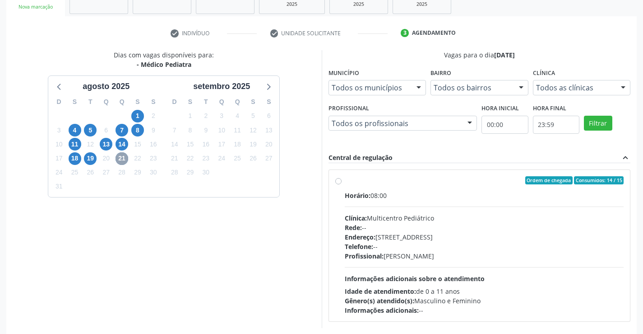
scroll to position [149, 0]
click at [345, 182] on label "Ordem de chegada Consumidos: 14 / 15 Horário: 08:00 Clínica: Multicentro Pediát…" at bounding box center [484, 245] width 279 height 139
click at [340, 182] on input "Ordem de chegada Consumidos: 14 / 15 Horário: 08:00 Clínica: Multicentro Pediát…" at bounding box center [338, 180] width 6 height 8
radio input "true"
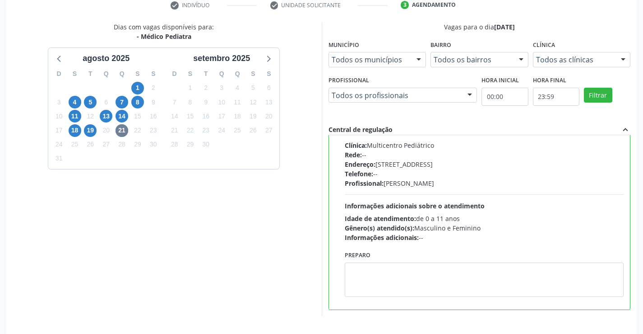
scroll to position [206, 0]
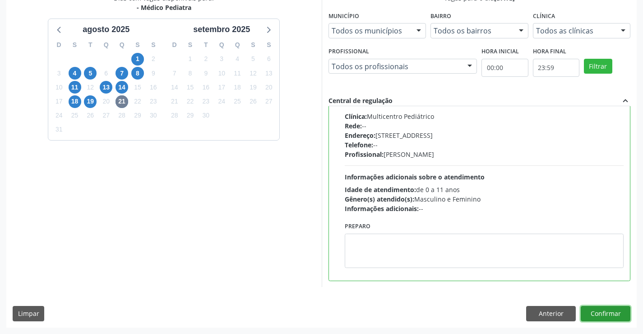
click at [600, 314] on button "Confirmar" at bounding box center [606, 313] width 50 height 15
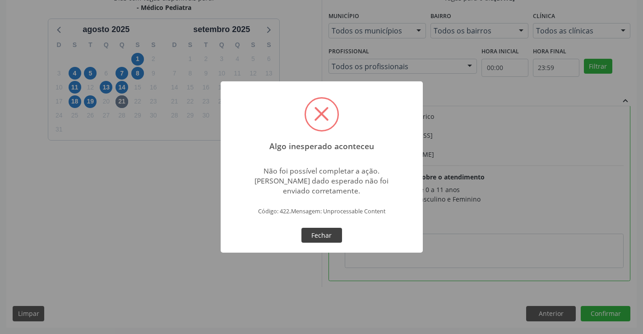
click at [322, 236] on button "Fechar" at bounding box center [322, 235] width 41 height 15
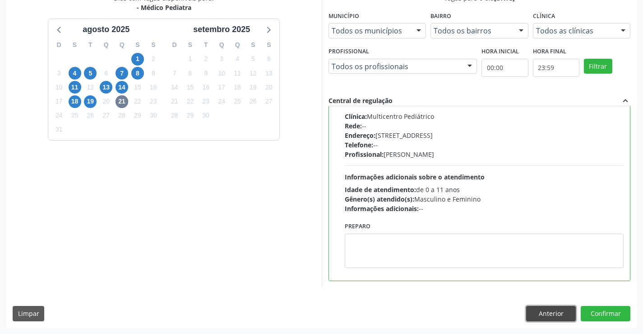
click at [535, 312] on button "Anterior" at bounding box center [551, 313] width 50 height 15
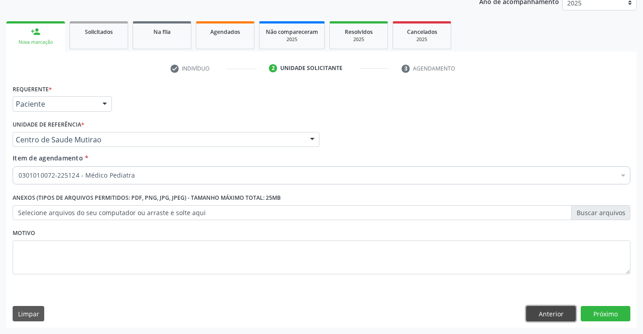
click at [531, 311] on button "Anterior" at bounding box center [551, 313] width 50 height 15
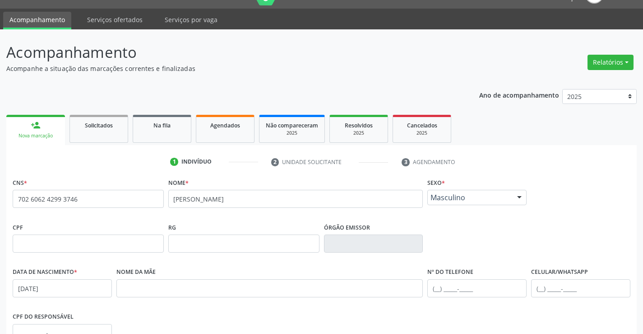
scroll to position [0, 0]
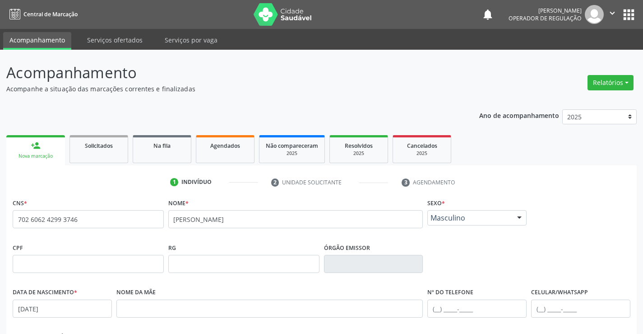
click at [611, 12] on icon "" at bounding box center [613, 13] width 10 height 10
click at [572, 56] on link "Sair" at bounding box center [590, 55] width 62 height 13
